Goal: Task Accomplishment & Management: Manage account settings

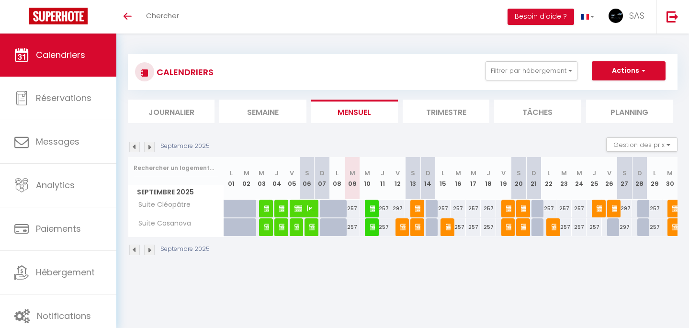
click at [372, 226] on img at bounding box center [374, 227] width 8 height 8
select select "OK"
select select "0"
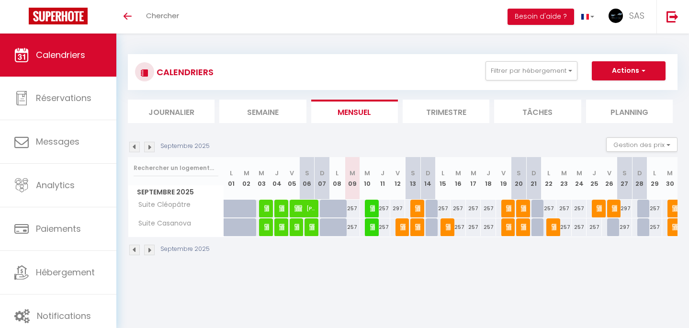
select select "1"
select select
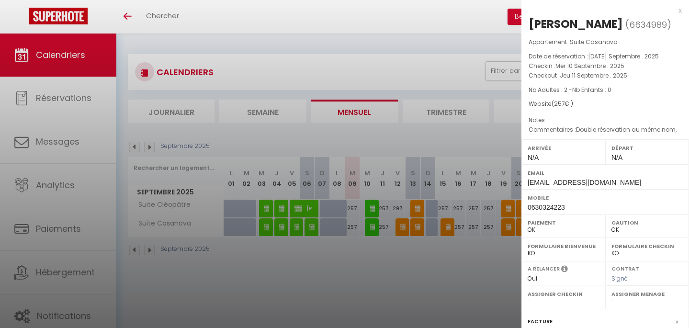
click at [368, 261] on div at bounding box center [344, 164] width 689 height 328
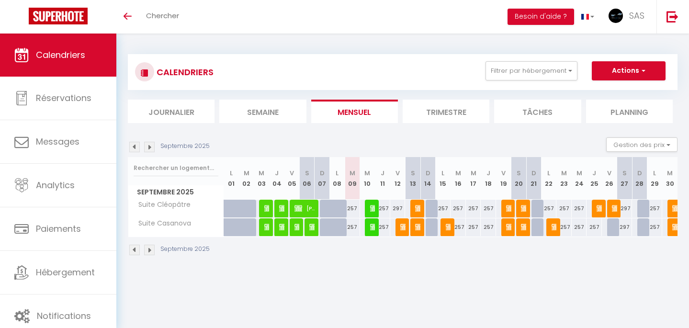
click at [373, 205] on img at bounding box center [374, 208] width 8 height 8
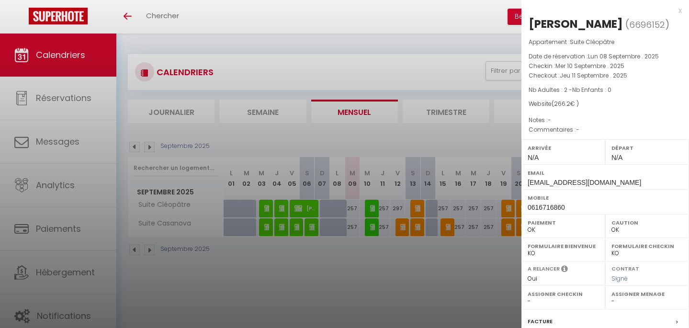
click at [371, 260] on div at bounding box center [344, 164] width 689 height 328
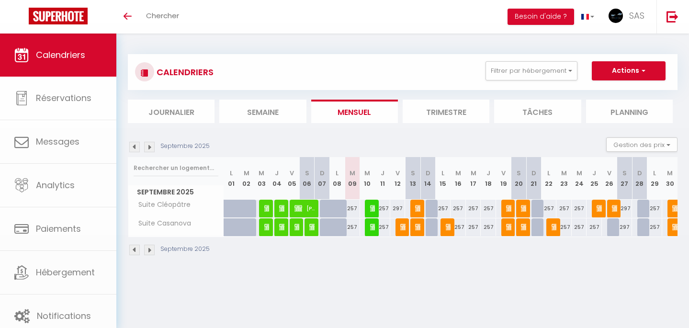
click at [374, 227] on img at bounding box center [374, 227] width 8 height 8
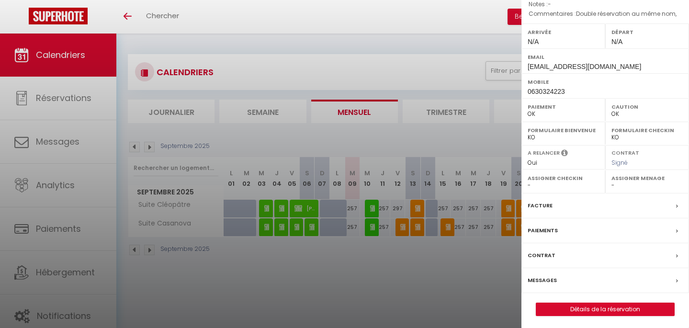
scroll to position [115, 0]
click at [546, 253] on label "Contrat" at bounding box center [541, 256] width 28 height 10
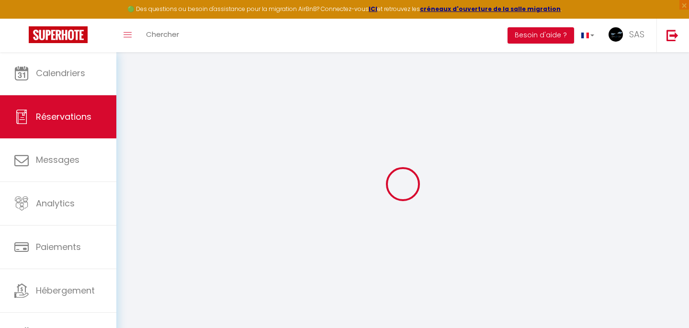
select select
checkbox input "false"
type textarea "Double réservation au même nom,"
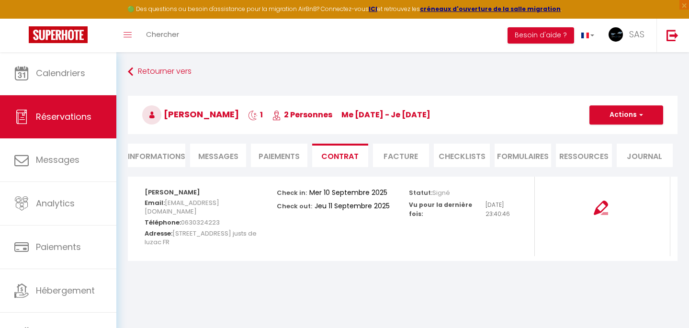
click at [606, 113] on button "Actions" at bounding box center [626, 114] width 74 height 19
click at [603, 133] on link "Voir le contrat" at bounding box center [619, 136] width 80 height 12
click at [164, 152] on li "Informations" at bounding box center [156, 155] width 57 height 23
select select
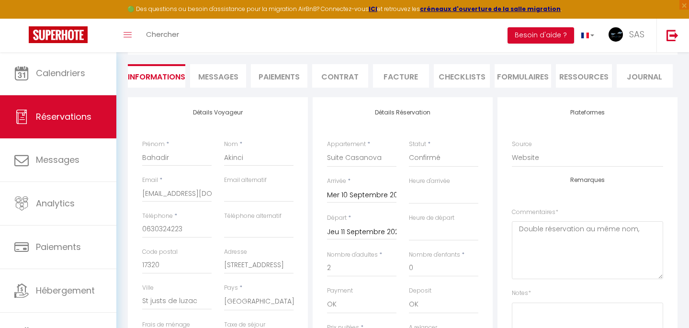
scroll to position [79, 0]
click at [226, 75] on span "Messages" at bounding box center [218, 77] width 40 height 11
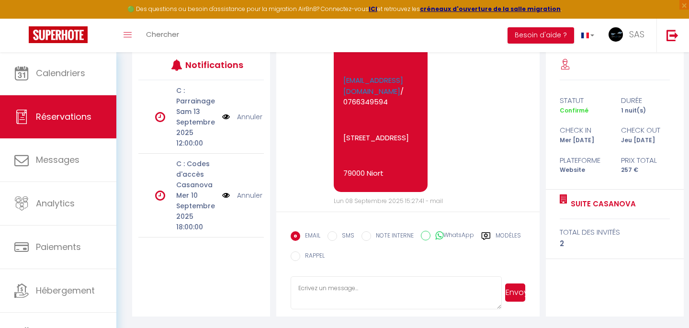
scroll to position [126, 0]
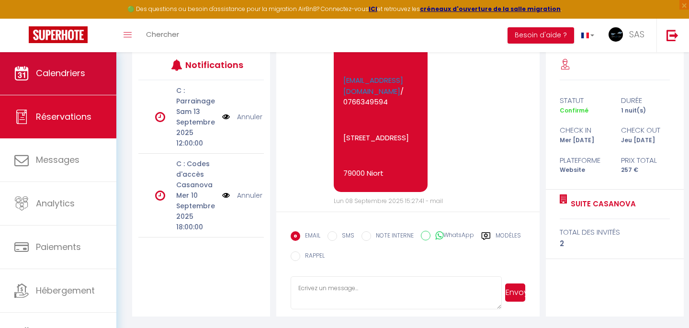
click at [57, 81] on link "Calendriers" at bounding box center [58, 73] width 116 height 43
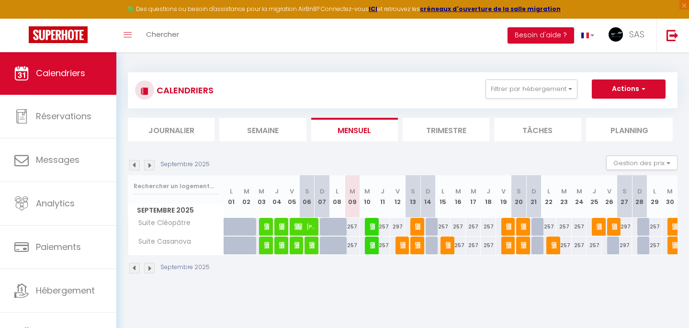
click at [508, 225] on img at bounding box center [510, 227] width 8 height 8
select select "OK"
select select "KO"
select select "0"
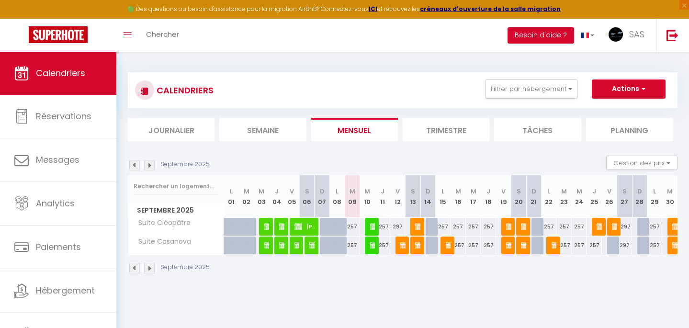
select select "1"
select select
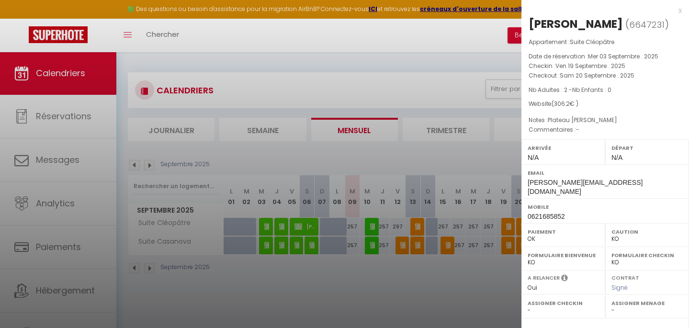
click at [459, 270] on div at bounding box center [344, 164] width 689 height 328
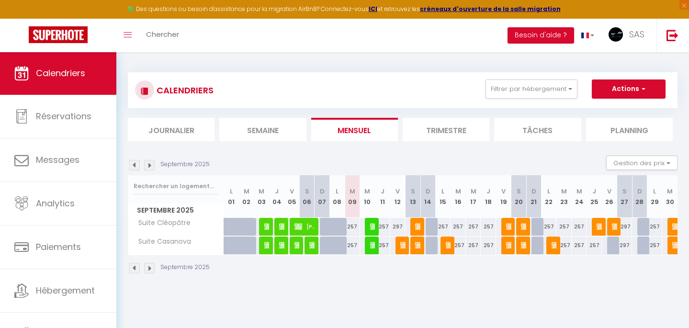
click at [505, 246] on div at bounding box center [508, 245] width 15 height 18
click at [507, 246] on img at bounding box center [510, 245] width 8 height 8
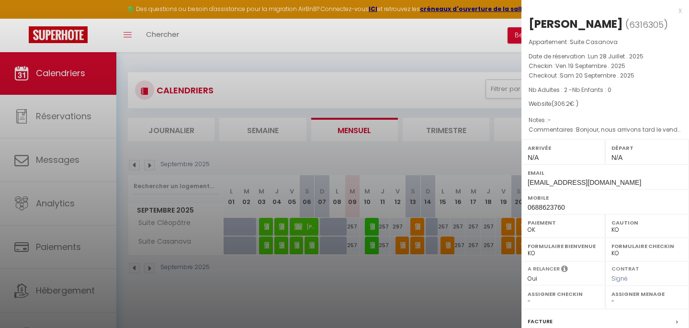
click at [482, 262] on div at bounding box center [344, 164] width 689 height 328
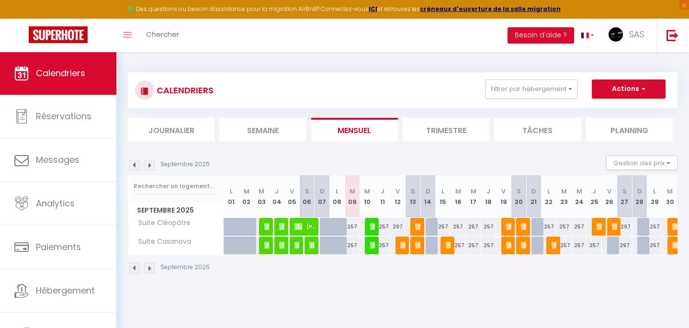
click at [509, 227] on img at bounding box center [510, 227] width 8 height 8
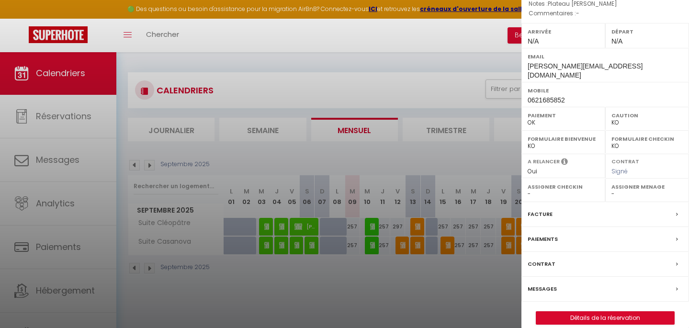
scroll to position [115, 0]
click at [600, 312] on link "Détails de la réservation" at bounding box center [605, 318] width 138 height 12
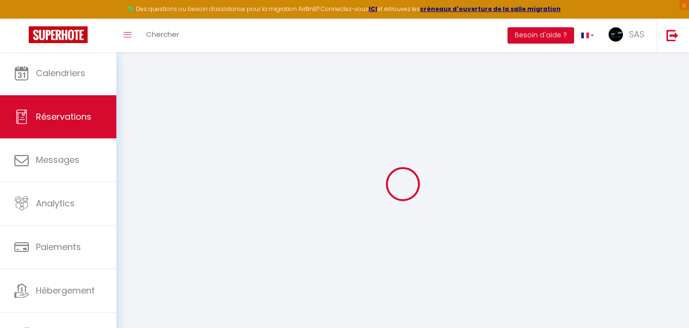
select select
select select "14"
checkbox input "false"
select select
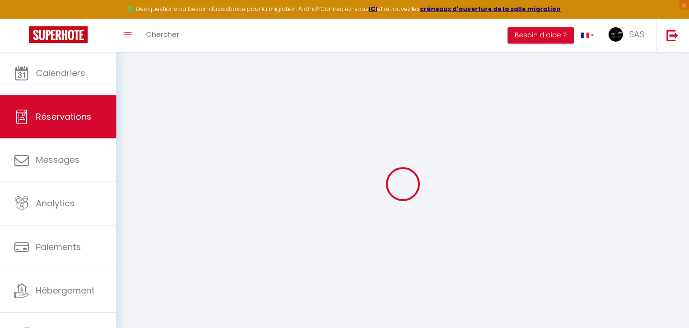
select select
checkbox input "false"
select select
checkbox input "false"
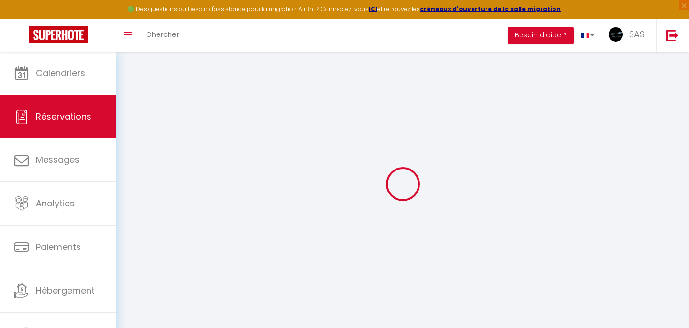
select select
checkbox input "false"
type textarea "Plateau repas Mathilde"
type input "9.2"
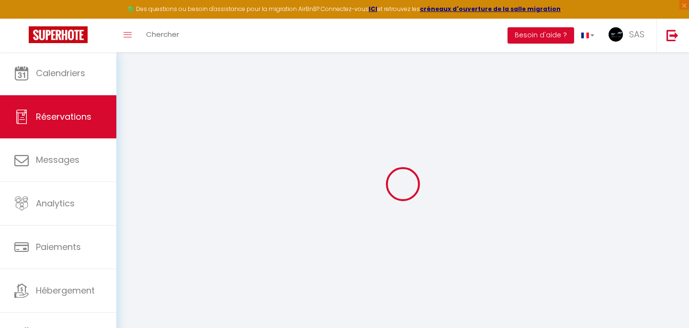
select select
checkbox input "false"
select select
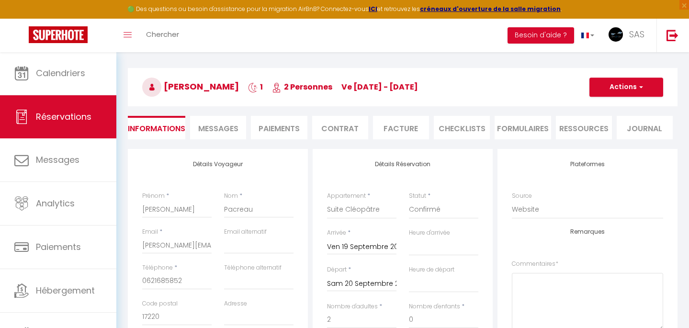
scroll to position [104, 0]
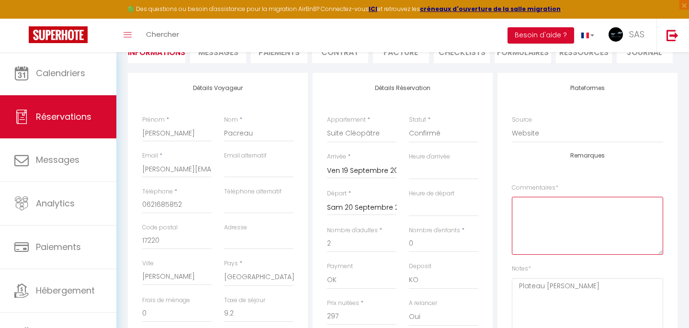
click at [561, 204] on textarea at bounding box center [587, 226] width 151 height 58
paste textarea "Nuisette "Doux désir" Taille: L/XL"
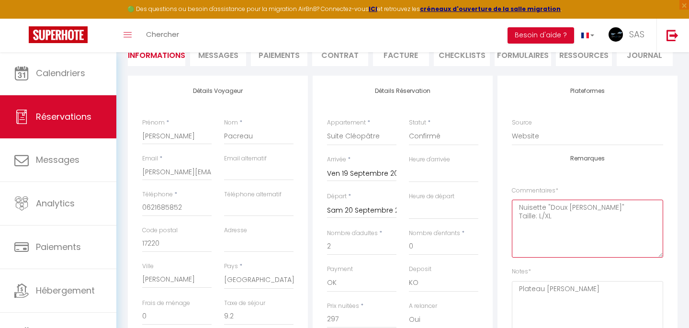
click at [548, 205] on textarea "Nuisette "Doux désir" Taille: L/XL" at bounding box center [587, 229] width 151 height 58
click at [549, 206] on textarea "Nuisette "Doux désir" Taille: L/XL" at bounding box center [587, 229] width 151 height 58
click at [596, 212] on textarea "Nuisette Doux désir" Taille: L/XL" at bounding box center [587, 229] width 151 height 58
click at [598, 204] on textarea "Nuisette Doux désir" Taille: L/XL" at bounding box center [587, 229] width 151 height 58
click at [548, 205] on textarea "Nuisette Doux désir Taille: L/XL" at bounding box center [587, 229] width 151 height 58
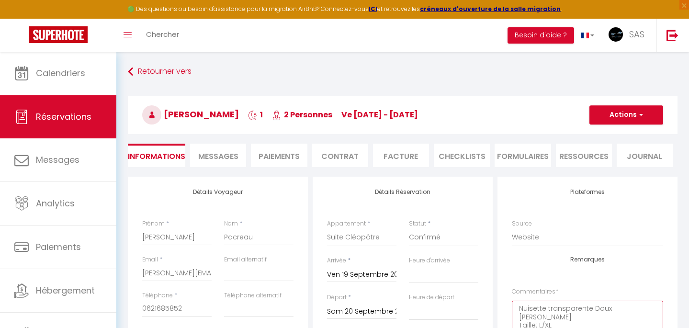
scroll to position [0, 0]
type textarea "Nuisette transparente Doux désir Taille: L/XL"
click at [623, 115] on button "Actions" at bounding box center [626, 114] width 74 height 19
click at [609, 135] on link "Enregistrer" at bounding box center [617, 136] width 76 height 12
select select "not_cancelled"
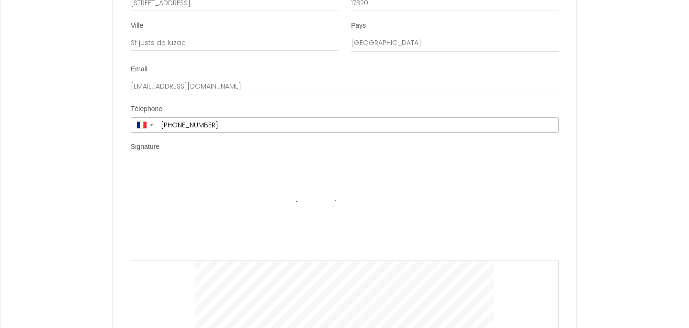
scroll to position [3219, 0]
